Goal: Feedback & Contribution: Contribute content

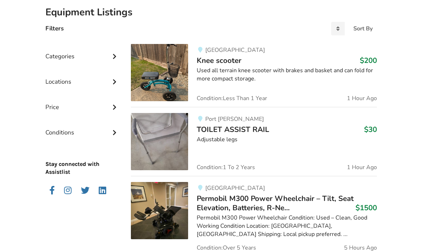
scroll to position [163, 0]
click at [115, 54] on icon at bounding box center [114, 56] width 7 height 6
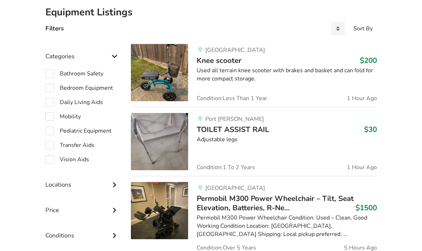
click at [114, 184] on icon at bounding box center [114, 184] width 7 height 6
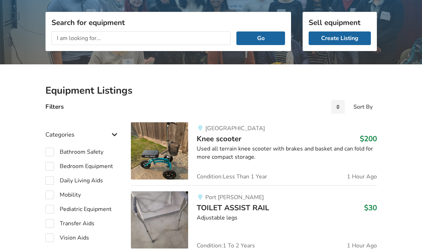
scroll to position [0, 0]
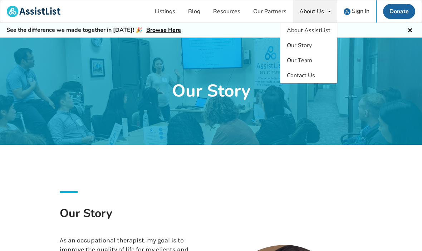
click at [353, 9] on span "Sign In" at bounding box center [361, 11] width 18 height 8
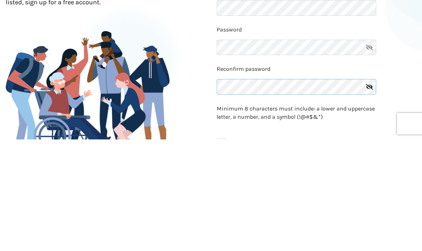
click at [299, 177] on div "Reconfirm password" at bounding box center [317, 194] width 200 height 34
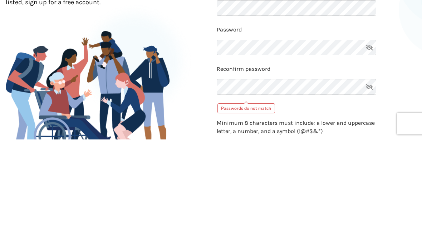
scroll to position [112, 0]
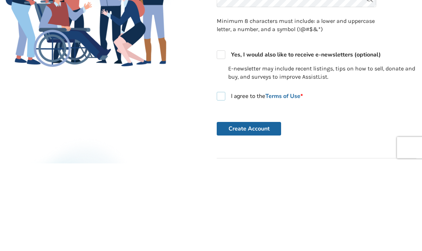
click at [222, 180] on label "I agree to the Terms of Use *" at bounding box center [260, 184] width 86 height 9
checkbox input "true"
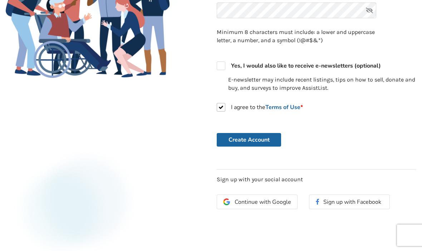
click at [262, 137] on button "Create Account" at bounding box center [249, 140] width 64 height 14
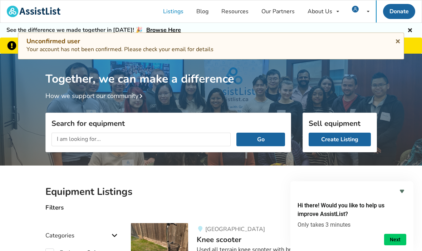
click at [338, 140] on link "Create Listing" at bounding box center [340, 140] width 62 height 14
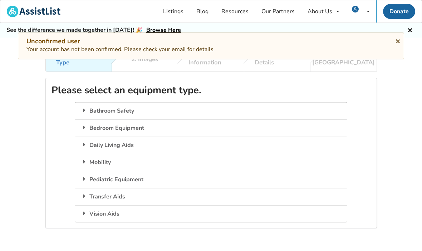
click at [125, 162] on div "Mobility" at bounding box center [211, 162] width 272 height 17
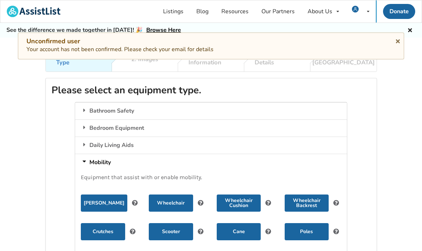
click at [115, 201] on button "Walker" at bounding box center [104, 203] width 47 height 17
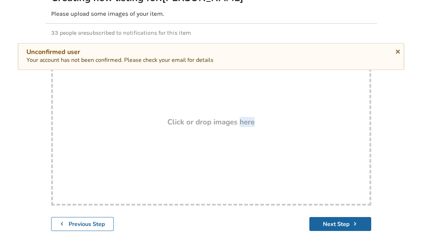
scroll to position [94, 0]
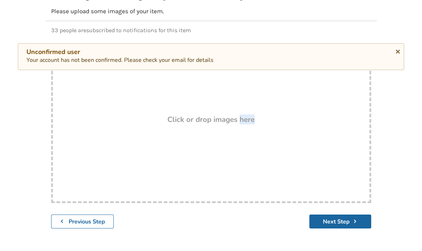
click at [338, 161] on div "Drop here! Click or drop images here" at bounding box center [211, 131] width 320 height 143
type input "C:\fakepath\IMG_0138.jpeg"
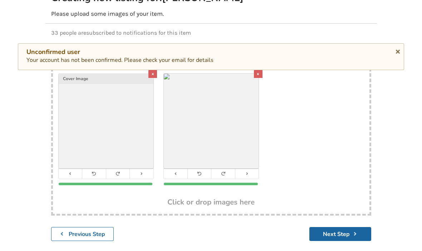
scroll to position [104, 0]
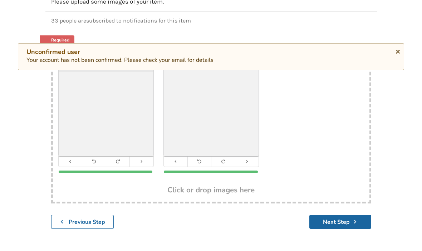
click at [336, 226] on button "Next Step" at bounding box center [341, 222] width 62 height 14
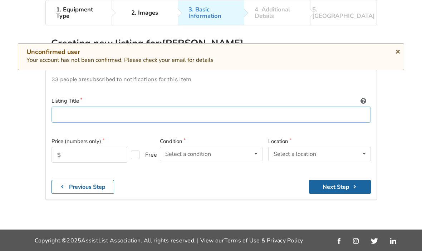
click at [84, 107] on input at bounding box center [212, 115] width 320 height 16
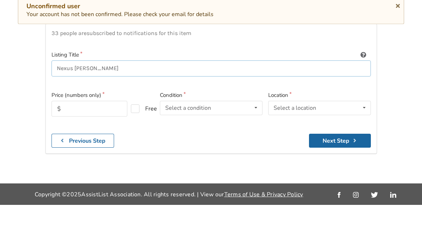
type input "Nexus [PERSON_NAME]"
click at [80, 147] on input "text" at bounding box center [90, 155] width 76 height 16
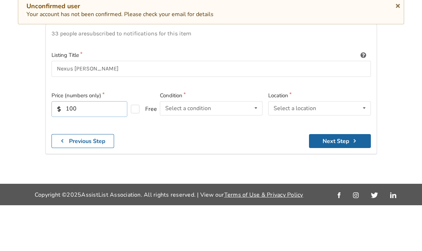
type input "100"
click at [255, 147] on icon at bounding box center [256, 153] width 10 height 13
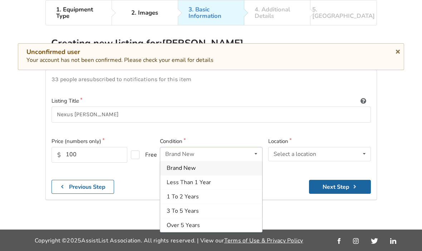
click at [197, 193] on span "1 To 2 Years" at bounding box center [183, 197] width 32 height 8
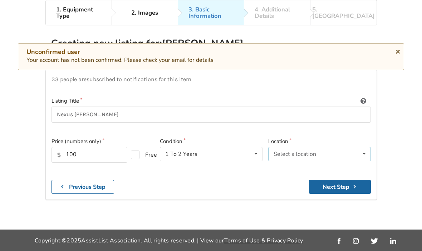
click at [362, 147] on icon at bounding box center [364, 153] width 10 height 13
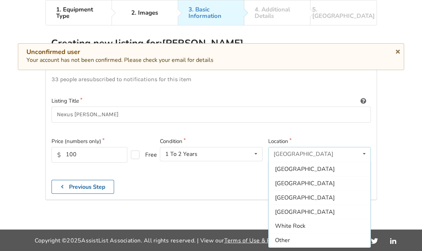
scroll to position [213, 0]
click at [287, 180] on span "[GEOGRAPHIC_DATA]" at bounding box center [305, 184] width 60 height 8
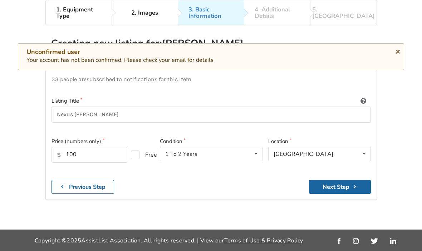
click at [346, 180] on button "Next Step" at bounding box center [340, 187] width 62 height 14
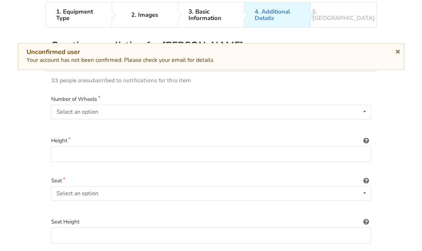
scroll to position [44, 0]
click at [362, 112] on icon at bounding box center [365, 111] width 10 height 13
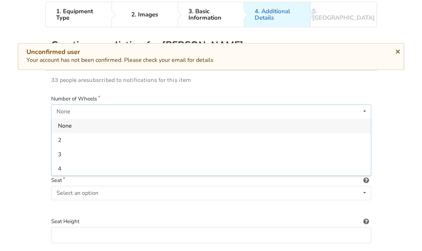
scroll to position [45, 0]
click at [72, 169] on div "4" at bounding box center [212, 168] width 320 height 14
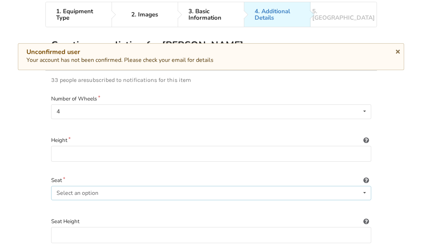
click at [363, 191] on icon at bounding box center [365, 192] width 10 height 13
click at [73, 209] on span "Included" at bounding box center [69, 208] width 22 height 8
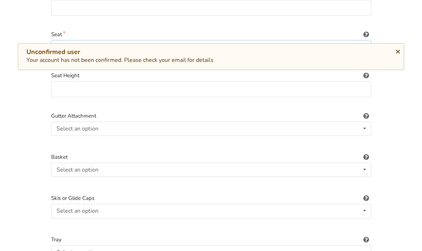
scroll to position [193, 0]
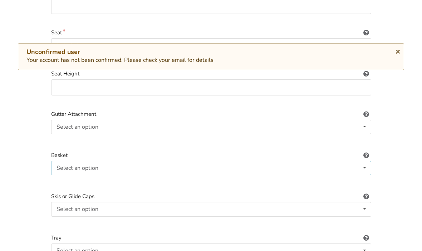
click at [362, 167] on icon at bounding box center [365, 167] width 10 height 13
click at [402, 218] on div "1. Equipment Type 2. Images 3. Basic Information 4. Additional Details 5. Previ…" at bounding box center [211, 116] width 422 height 525
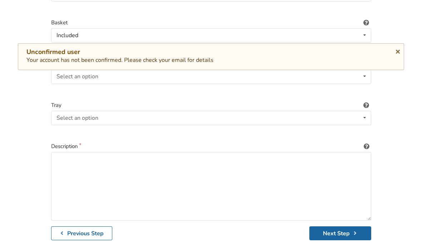
scroll to position [326, 0]
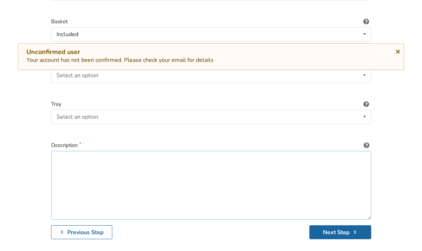
click at [64, 157] on textarea at bounding box center [211, 185] width 320 height 69
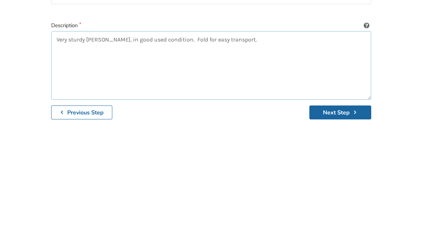
click at [166, 151] on textarea "Very sturdy walker, in good used condition. Fold for easy transport." at bounding box center [211, 185] width 320 height 69
click at [284, 151] on textarea "Very sturdy walker, in good used condition. Zipper basket for purse or shopping…" at bounding box center [211, 185] width 320 height 69
click at [332, 225] on button "Next Step" at bounding box center [341, 232] width 62 height 14
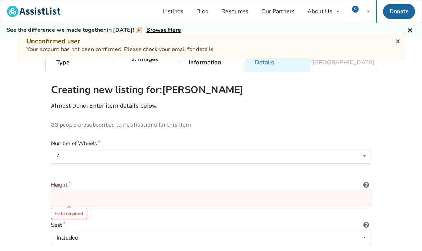
click at [60, 198] on input at bounding box center [211, 199] width 320 height 16
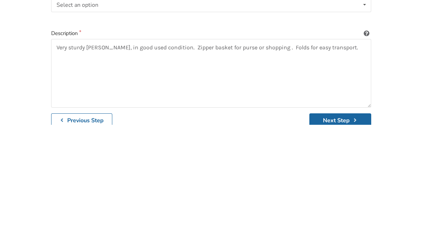
scroll to position [312, 0]
click at [341, 165] on textarea "Very sturdy walker, in good used condition. Zipper basket for purse or shopping…" at bounding box center [211, 199] width 320 height 69
click at [168, 165] on textarea "Very sturdy walker, in good used condition. Zipper basket for purse or shopping…" at bounding box center [211, 199] width 320 height 69
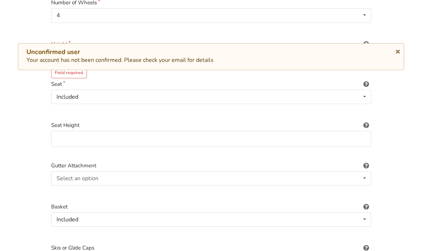
scroll to position [141, 0]
type textarea "Very sturdy walker, in good used condition. Adjustable handles. Zipper basket f…"
click at [395, 52] on icon at bounding box center [398, 51] width 7 height 6
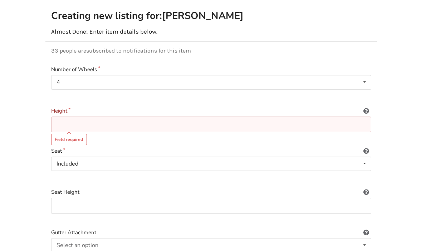
scroll to position [77, 0]
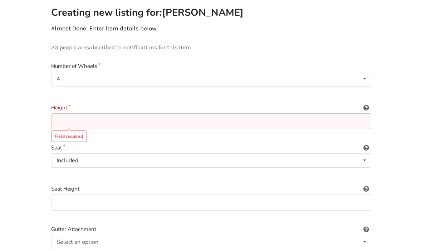
click at [78, 121] on input at bounding box center [211, 122] width 320 height 16
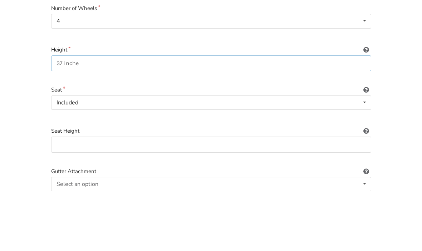
type input "37 inches"
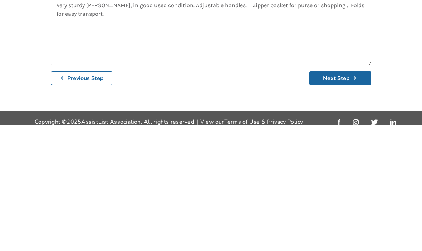
scroll to position [359, 0]
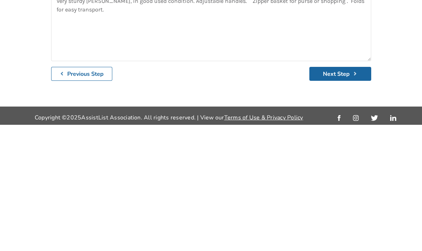
click at [337, 193] on button "Next Step" at bounding box center [341, 200] width 62 height 14
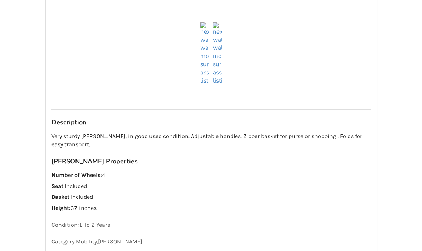
scroll to position [407, 0]
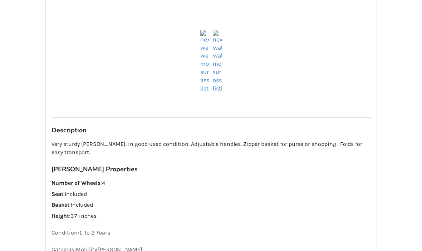
click at [220, 88] on img at bounding box center [217, 61] width 9 height 63
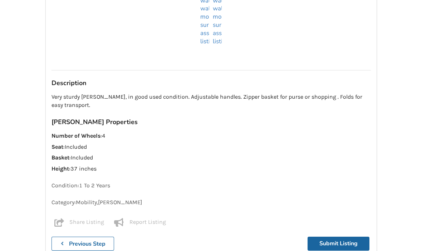
scroll to position [473, 0]
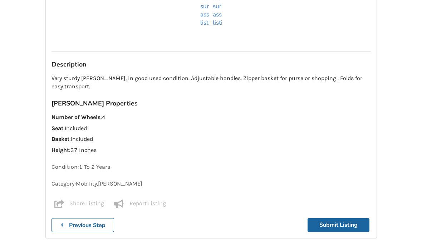
click at [91, 84] on p "Very sturdy walker, in good used condition. Adjustable handles. Zipper basket f…" at bounding box center [212, 82] width 320 height 16
click at [92, 88] on p "Very sturdy walker, in good used condition. Adjustable handles. Zipper basket f…" at bounding box center [212, 82] width 320 height 16
click at [70, 222] on b "Previous Step" at bounding box center [87, 225] width 36 height 8
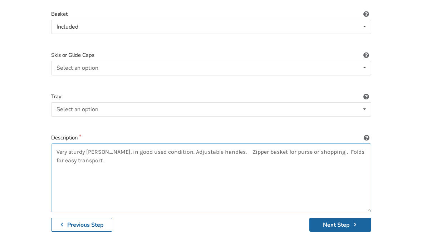
click at [97, 160] on textarea "Very sturdy walker, in good used condition. Adjustable handles. Zipper basket f…" at bounding box center [211, 177] width 320 height 69
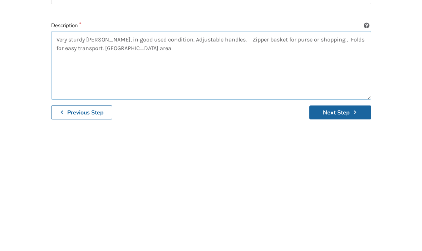
type textarea "Very sturdy walker, in good used condition. Adjustable handles. Zipper basket f…"
click at [342, 218] on button "Next Step" at bounding box center [341, 225] width 62 height 14
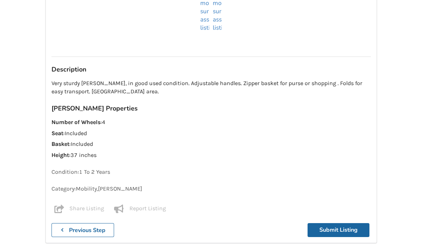
scroll to position [473, 0]
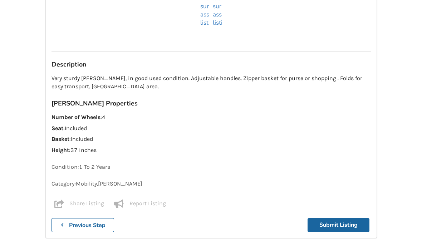
click at [345, 223] on button "Submit Listing" at bounding box center [339, 225] width 62 height 14
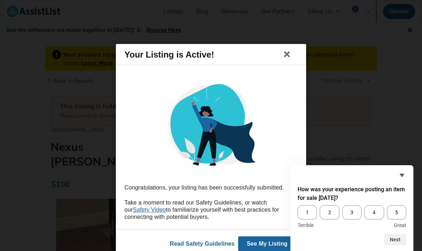
click at [396, 220] on span "5" at bounding box center [396, 212] width 19 height 14
click at [387, 205] on input "5" at bounding box center [387, 205] width 0 height 0
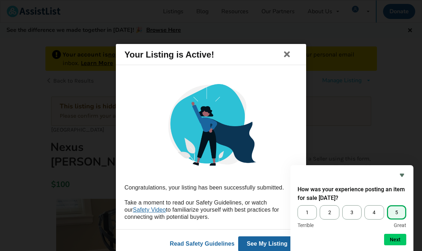
click at [395, 245] on button "Next" at bounding box center [395, 239] width 22 height 11
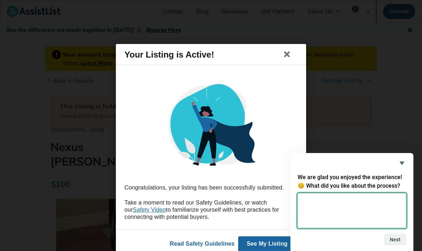
click at [313, 228] on textarea at bounding box center [352, 210] width 109 height 35
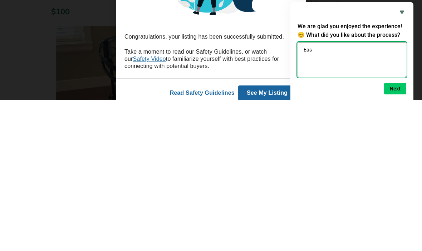
type textarea "Easy"
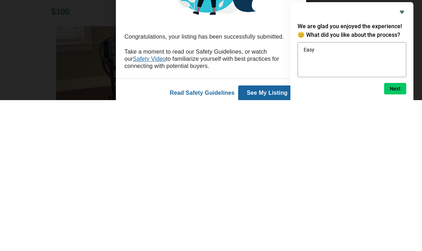
click at [392, 234] on button "Next" at bounding box center [395, 239] width 22 height 11
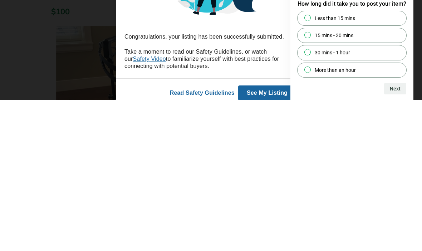
scroll to position [173, 0]
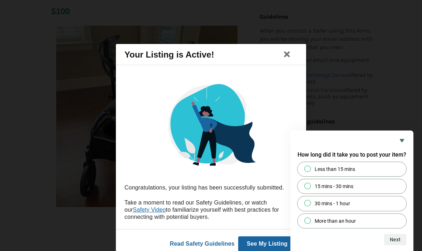
click at [307, 171] on input "Less than 15 mins" at bounding box center [308, 168] width 5 height 5
radio input "true"
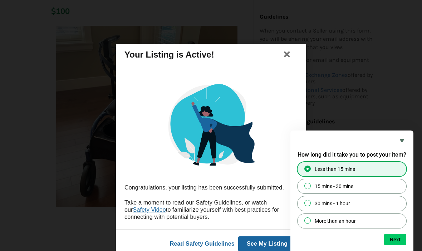
click at [395, 245] on button "Next" at bounding box center [395, 239] width 22 height 11
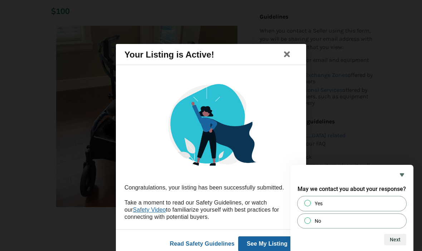
click at [310, 223] on input "No" at bounding box center [308, 220] width 5 height 5
radio input "true"
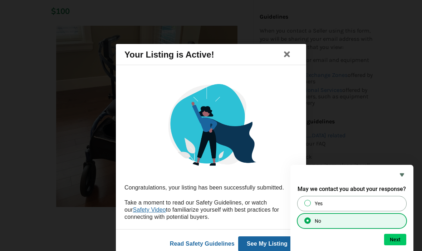
click at [395, 245] on button "Next" at bounding box center [395, 239] width 22 height 11
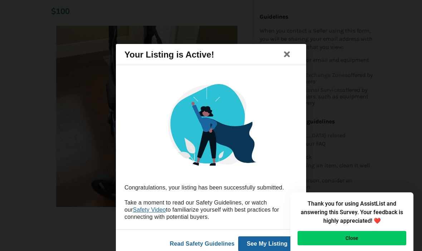
click at [360, 245] on button "Close" at bounding box center [352, 238] width 109 height 14
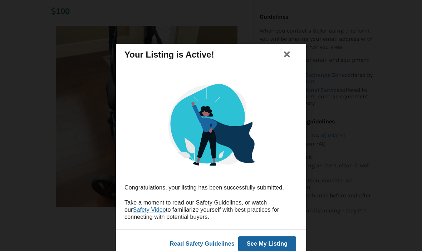
click at [286, 59] on icon at bounding box center [287, 54] width 10 height 9
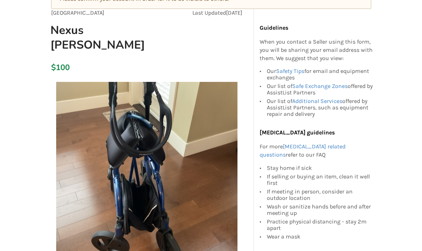
scroll to position [0, 0]
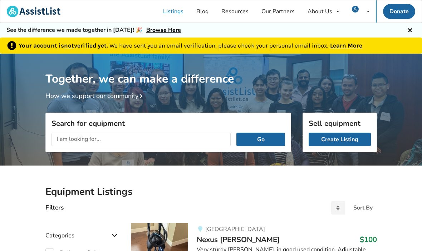
click at [409, 79] on div "Together, we can make a difference How we support our community" at bounding box center [211, 77] width 422 height 47
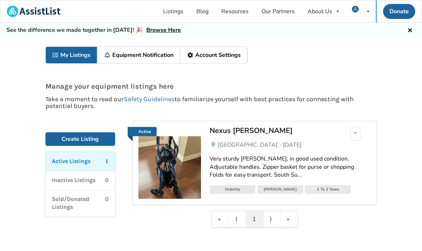
click at [171, 11] on link "Listings" at bounding box center [173, 11] width 33 height 22
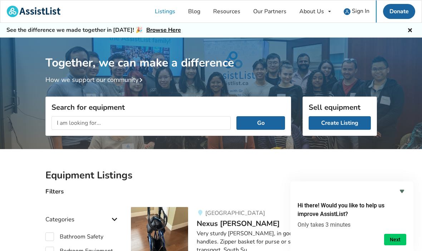
click at [350, 11] on img at bounding box center [347, 11] width 7 height 7
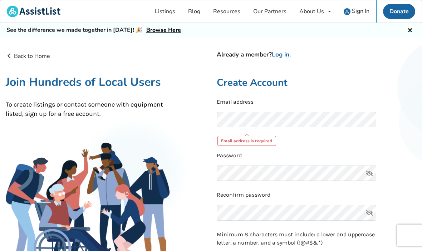
click at [283, 58] on link "Log in" at bounding box center [281, 54] width 18 height 8
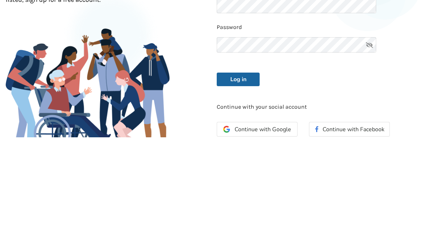
click at [236, 187] on button "Log in" at bounding box center [238, 194] width 43 height 14
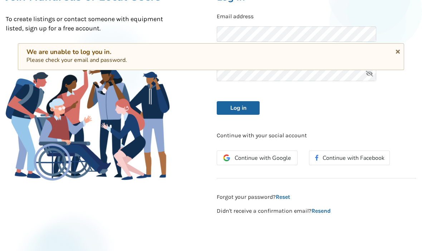
click at [241, 110] on button "Log in" at bounding box center [238, 108] width 43 height 14
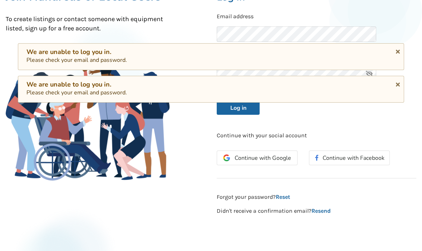
click at [396, 53] on icon at bounding box center [398, 51] width 7 height 6
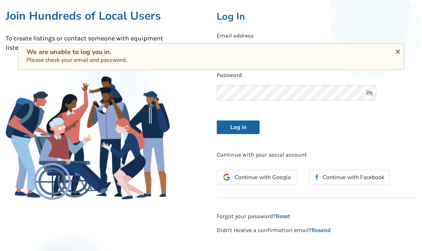
scroll to position [0, 0]
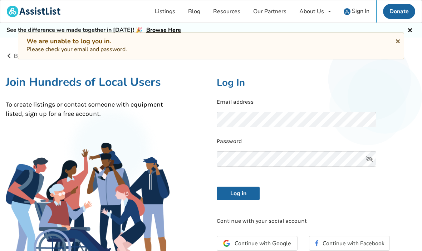
click at [376, 156] on icon at bounding box center [369, 159] width 14 height 16
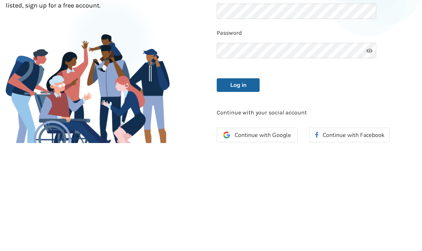
click at [248, 187] on button "Log in" at bounding box center [238, 194] width 43 height 14
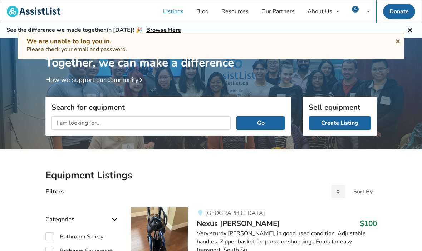
click at [341, 123] on link "Create Listing" at bounding box center [340, 123] width 62 height 14
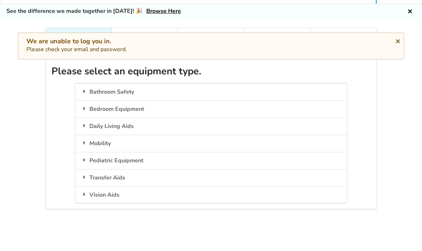
scroll to position [21, 0]
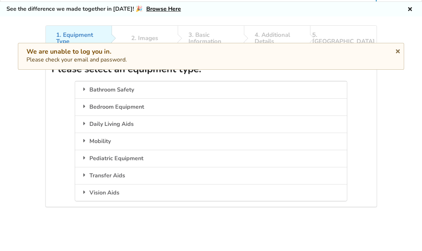
click at [133, 91] on div "Bathroom Safety" at bounding box center [211, 90] width 272 height 17
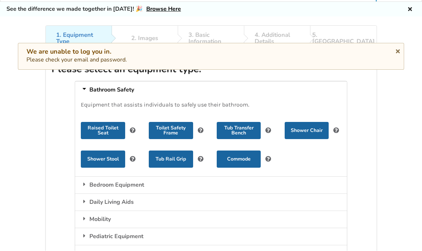
scroll to position [21, 0]
click at [312, 130] on button "Shower Chair" at bounding box center [307, 130] width 44 height 17
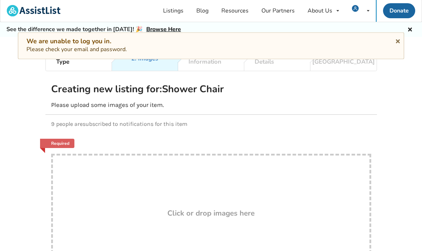
scroll to position [2, 0]
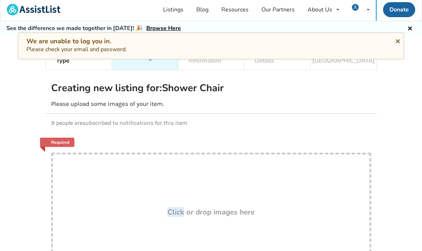
click at [251, 224] on div "Drop here! Click or drop images here" at bounding box center [211, 224] width 320 height 143
click at [150, 243] on div "Drop here! Click or drop images here" at bounding box center [211, 224] width 320 height 143
type input "C:\fakepath\IMG_0140.jpeg"
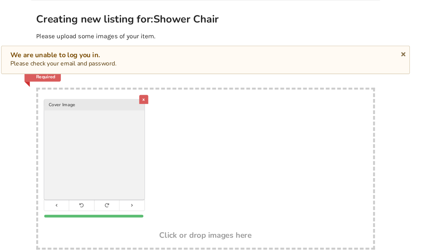
scroll to position [72, 0]
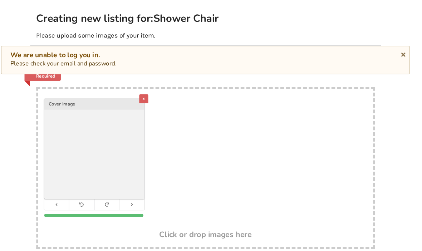
click at [326, 251] on button "Next Step" at bounding box center [341, 254] width 62 height 14
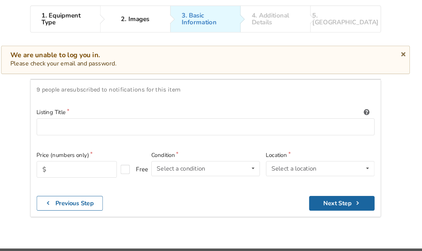
scroll to position [32, 0]
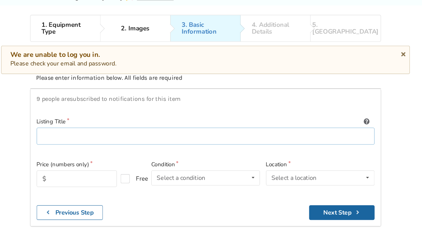
click at [93, 127] on input at bounding box center [212, 129] width 320 height 16
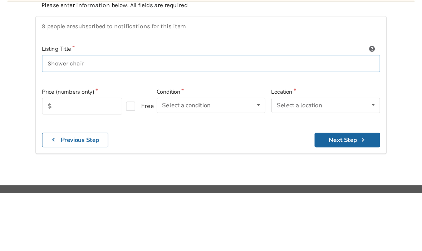
type input "Shower chair"
click at [85, 161] on input "text" at bounding box center [90, 169] width 76 height 16
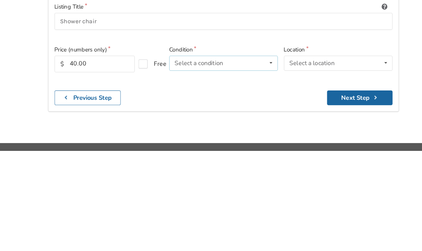
click at [257, 162] on icon at bounding box center [256, 168] width 10 height 13
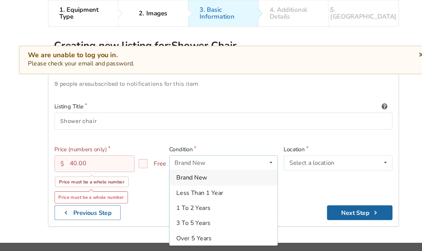
click at [253, 175] on div "Less Than 1 Year" at bounding box center [211, 182] width 102 height 14
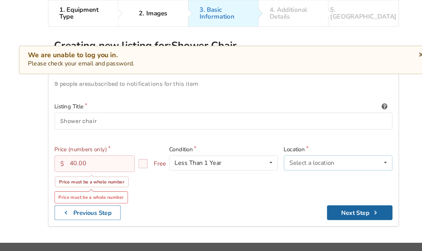
click at [364, 147] on icon at bounding box center [364, 153] width 10 height 13
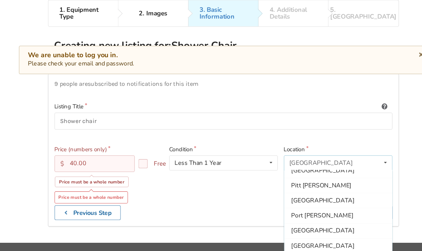
scroll to position [165, 0]
click at [287, 228] on span "[GEOGRAPHIC_DATA]" at bounding box center [305, 232] width 60 height 8
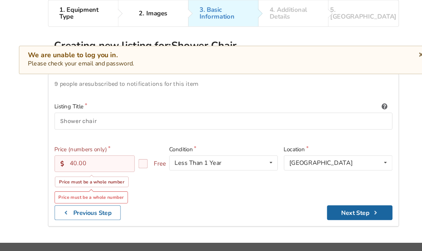
click at [106, 147] on input "40.00" at bounding box center [90, 155] width 76 height 16
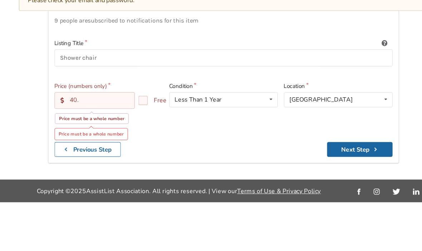
type input "40"
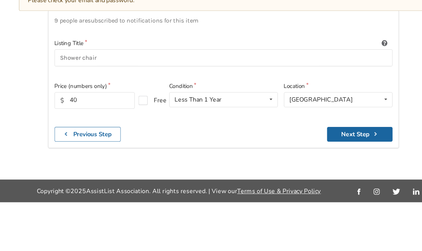
click at [341, 180] on button "Next Step" at bounding box center [340, 187] width 62 height 14
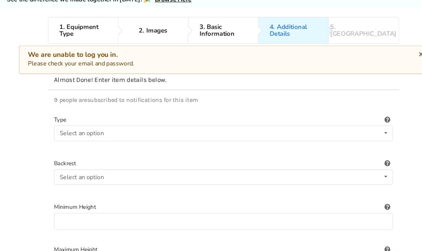
scroll to position [31, 0]
click at [363, 125] on icon at bounding box center [365, 125] width 10 height 13
click at [93, 154] on div "Rectangular" at bounding box center [212, 154] width 320 height 14
click at [363, 166] on icon at bounding box center [365, 166] width 10 height 13
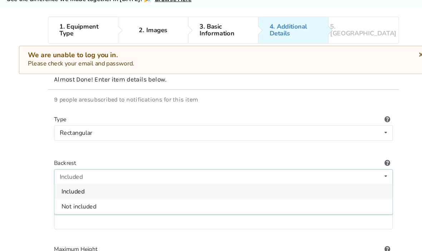
click at [294, 224] on div at bounding box center [211, 223] width 320 height 6
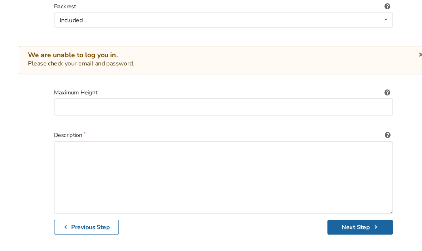
scroll to position [185, 0]
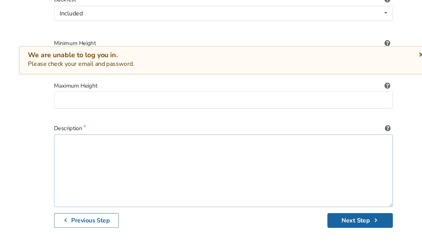
click at [78, 139] on textarea at bounding box center [211, 161] width 320 height 69
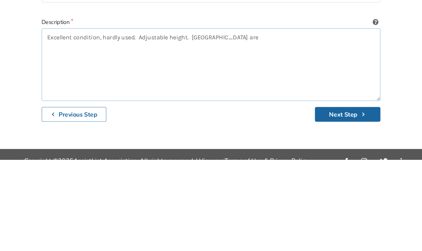
type textarea "Excellent condition, hardly used. Adjustable height. [GEOGRAPHIC_DATA] area"
click at [324, 201] on button "Next Step" at bounding box center [341, 208] width 62 height 14
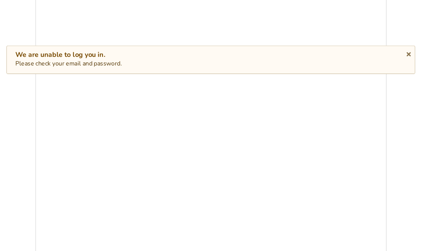
scroll to position [242, 0]
click at [378, 55] on div "We are unable to log you in." at bounding box center [210, 52] width 369 height 8
click at [395, 51] on icon at bounding box center [398, 51] width 7 height 6
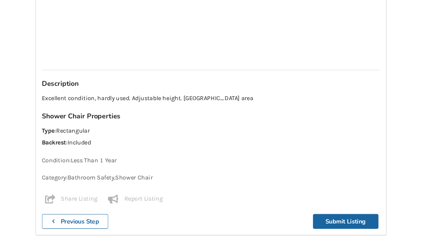
scroll to position [458, 0]
click at [328, 206] on button "Submit Listing" at bounding box center [339, 209] width 62 height 14
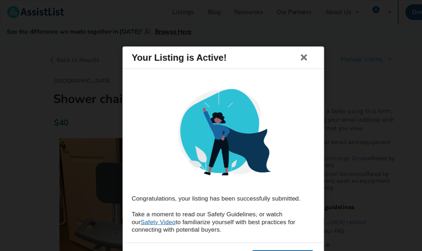
click at [265, 248] on button "See My Listing" at bounding box center [267, 244] width 58 height 15
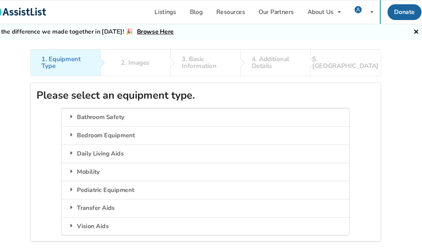
click at [19, 12] on img at bounding box center [34, 11] width 54 height 11
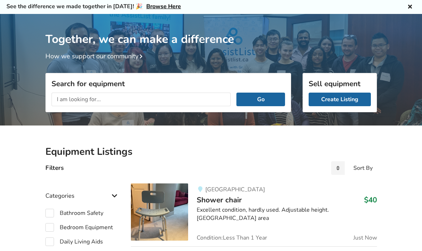
scroll to position [24, 0]
click at [220, 200] on span "Shower chair" at bounding box center [219, 200] width 45 height 10
